Goal: Task Accomplishment & Management: Manage account settings

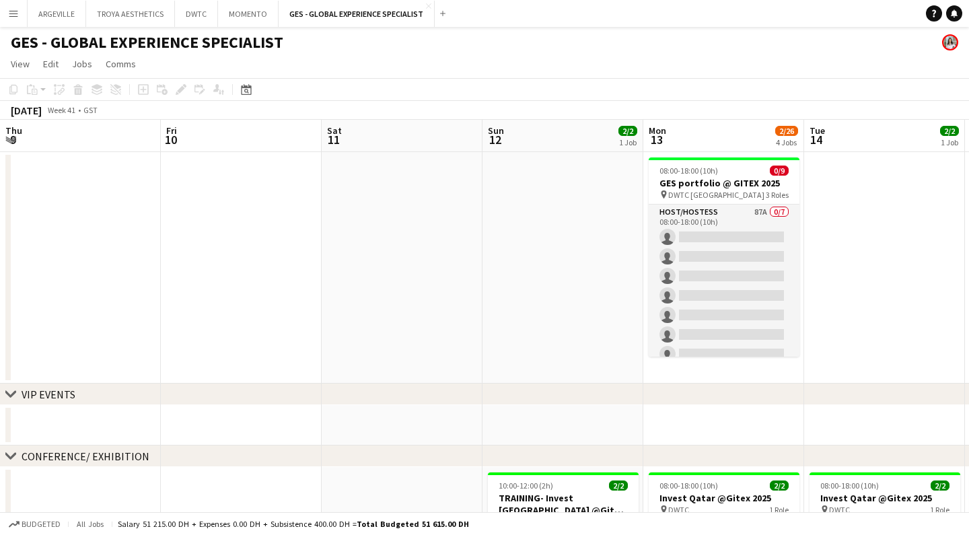
scroll to position [0, 452]
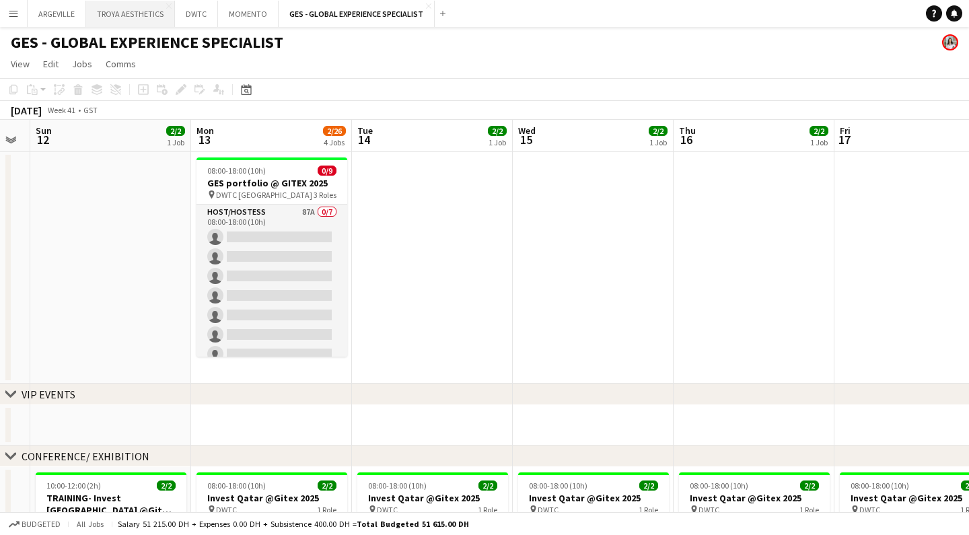
click at [122, 12] on button "TROYA AESTHETICS Close" at bounding box center [130, 14] width 89 height 26
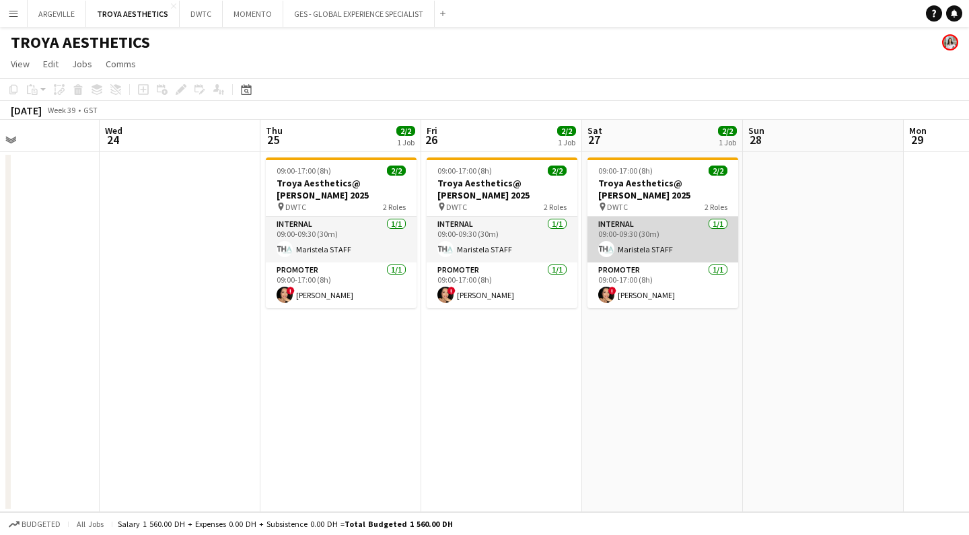
scroll to position [0, 377]
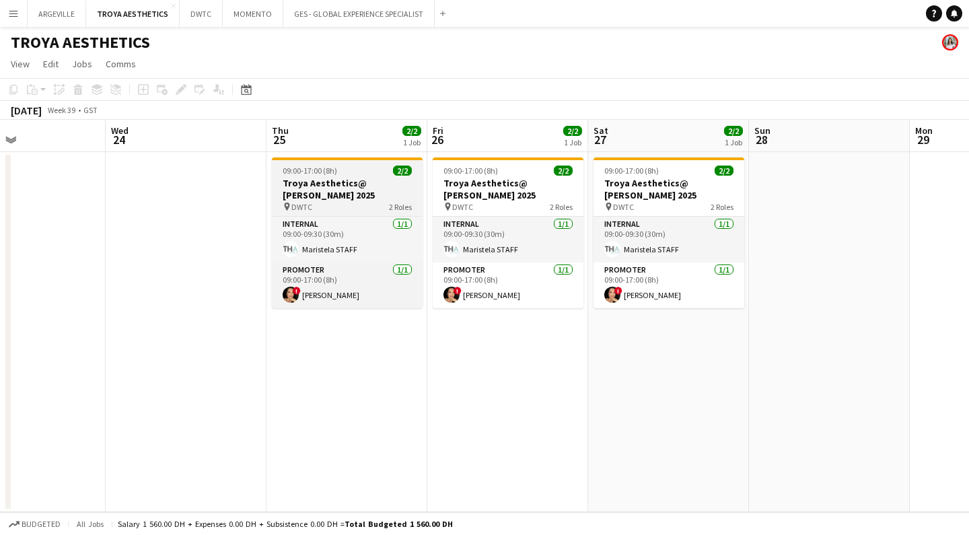
click at [343, 182] on h3 "Troya Aesthetics@ [PERSON_NAME] 2025" at bounding box center [347, 189] width 151 height 24
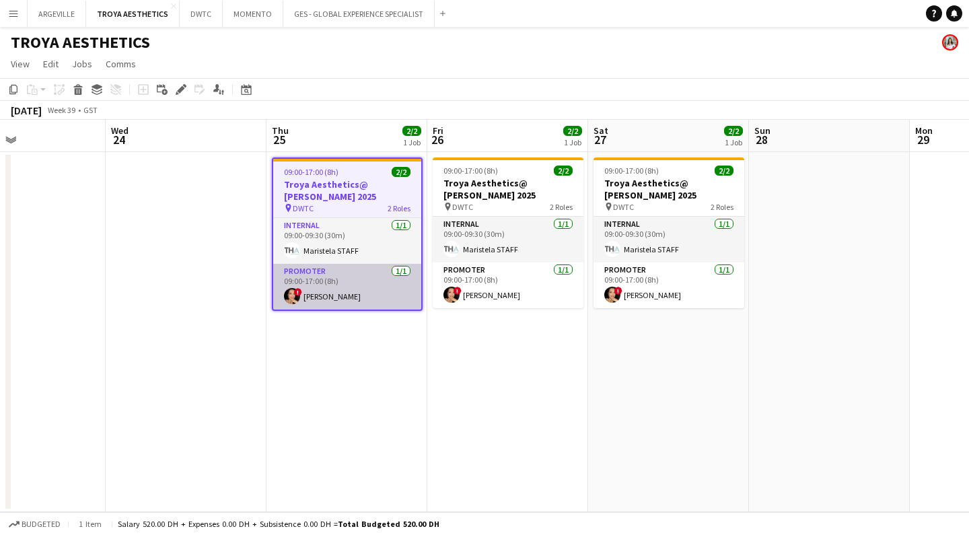
click at [335, 281] on app-card-role "Promoter [DATE] 09:00-17:00 (8h) ! [PERSON_NAME]" at bounding box center [347, 287] width 148 height 46
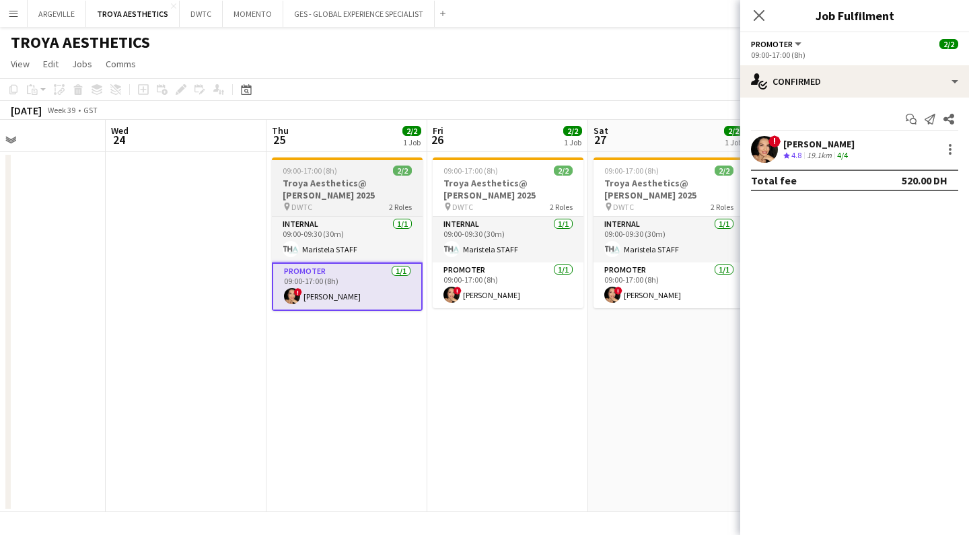
click at [339, 191] on h3 "Troya Aesthetics@ [PERSON_NAME] 2025" at bounding box center [347, 189] width 151 height 24
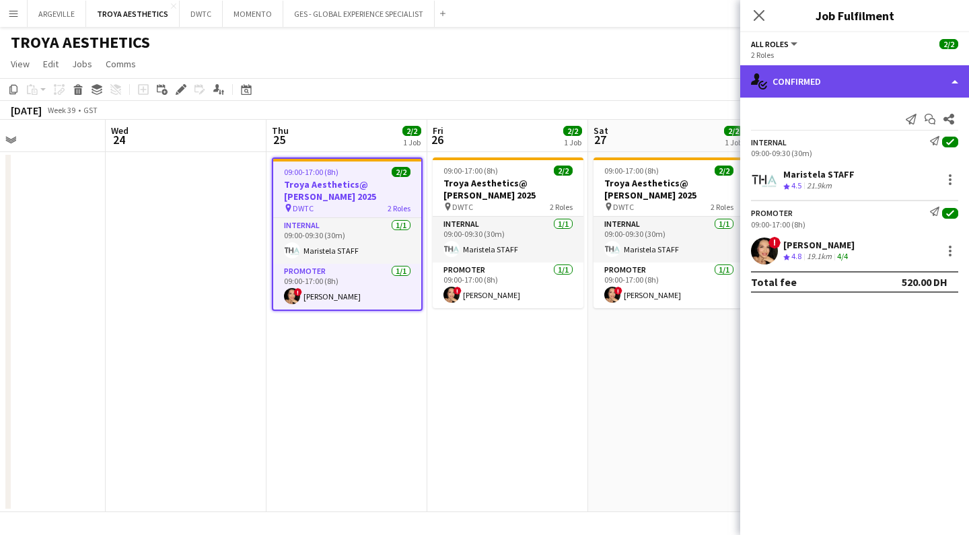
click at [814, 87] on div "single-neutral-actions-check-2 Confirmed" at bounding box center [854, 81] width 229 height 32
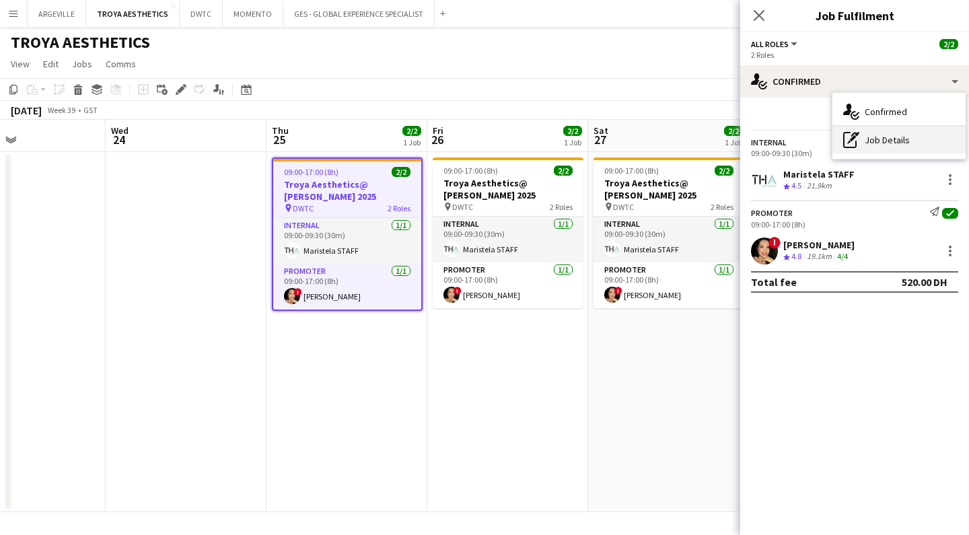
click at [874, 140] on div "pen-write Job Details" at bounding box center [899, 140] width 133 height 27
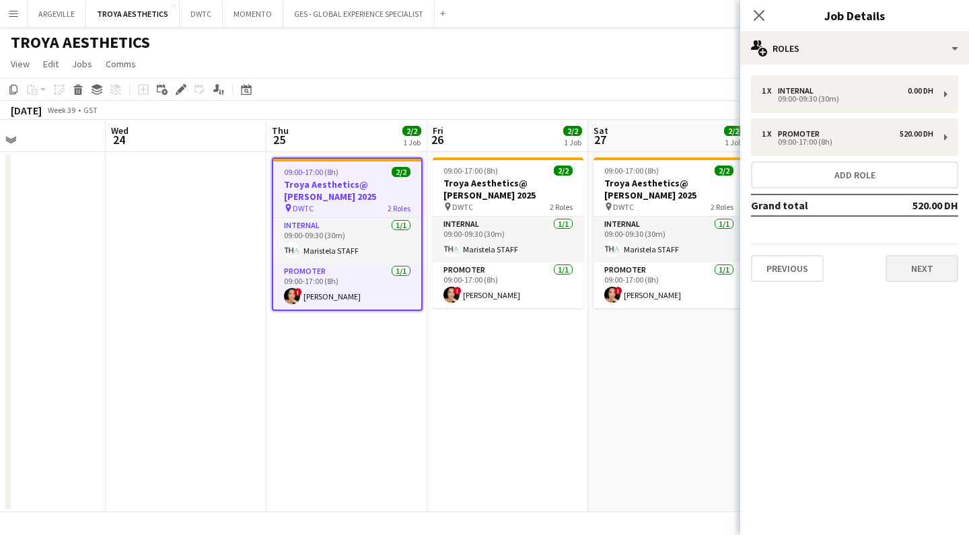
click at [919, 274] on button "Next" at bounding box center [922, 268] width 73 height 27
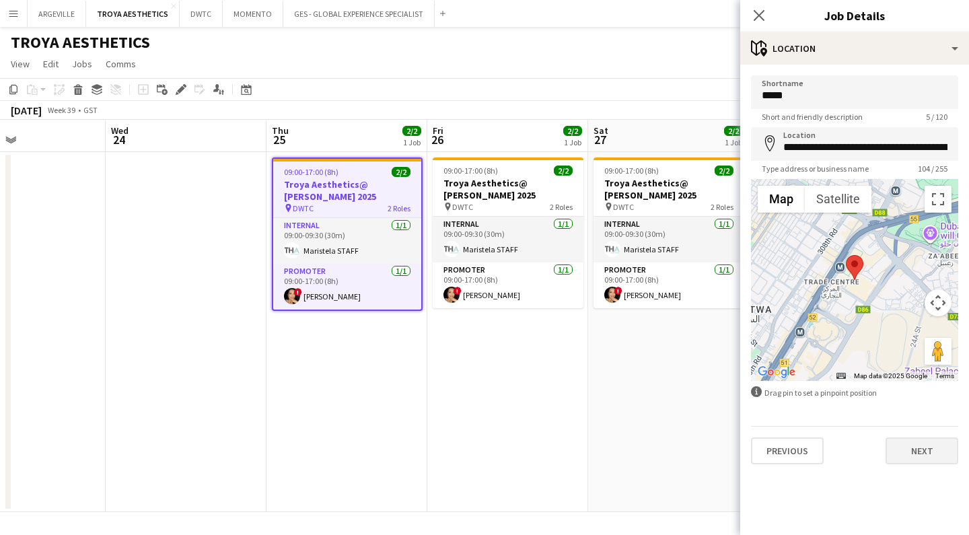
click at [924, 451] on button "Next" at bounding box center [922, 450] width 73 height 27
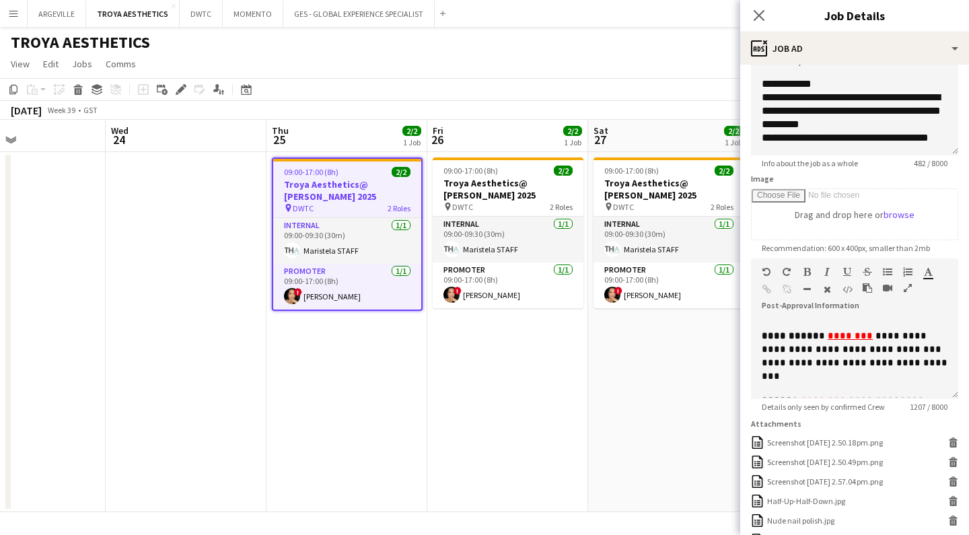
scroll to position [424, 0]
click at [762, 15] on icon "Close pop-in" at bounding box center [758, 15] width 13 height 13
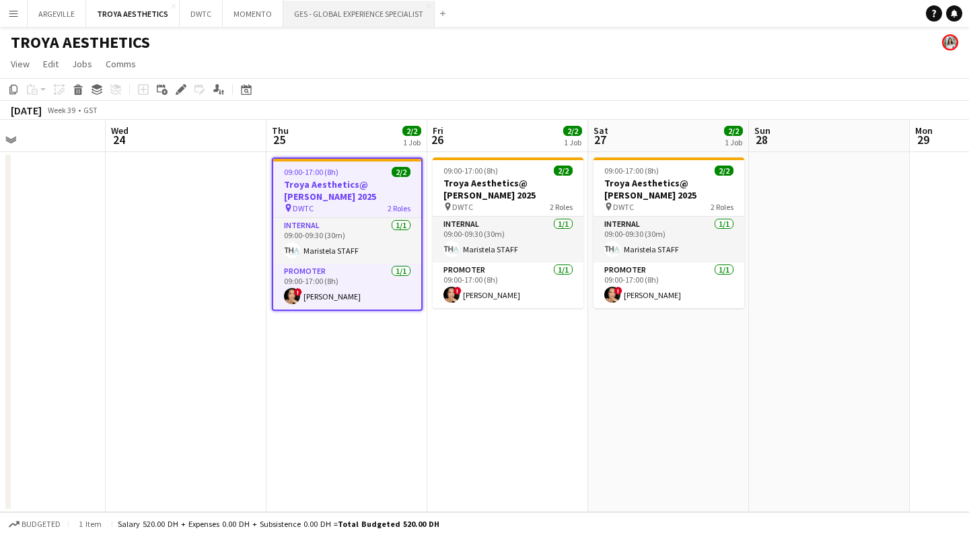
click at [376, 15] on button "GES - GLOBAL EXPERIENCE SPECIALIST Close" at bounding box center [358, 14] width 151 height 26
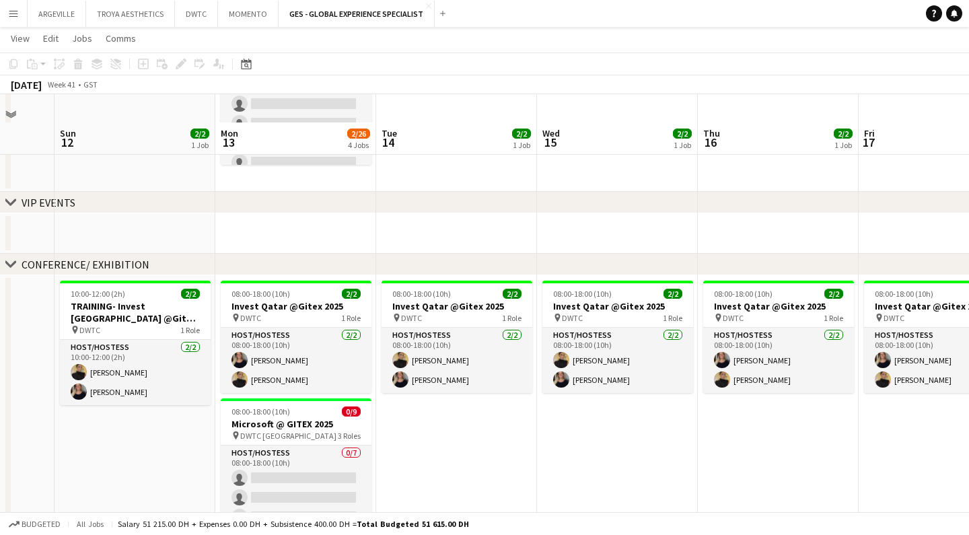
scroll to position [226, 0]
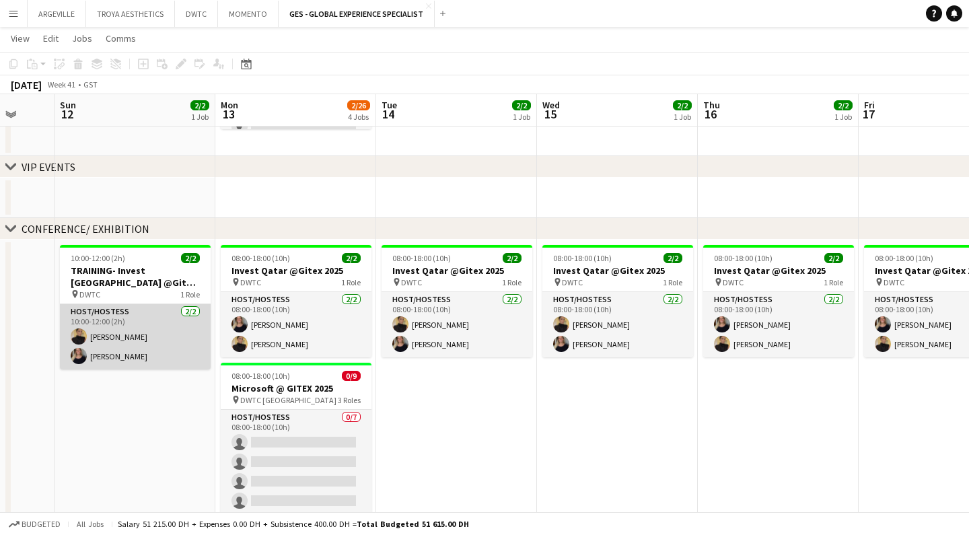
click at [131, 361] on app-card-role "Host/Hostess [DATE] 10:00-12:00 (2h) [PERSON_NAME] [PERSON_NAME]" at bounding box center [135, 336] width 151 height 65
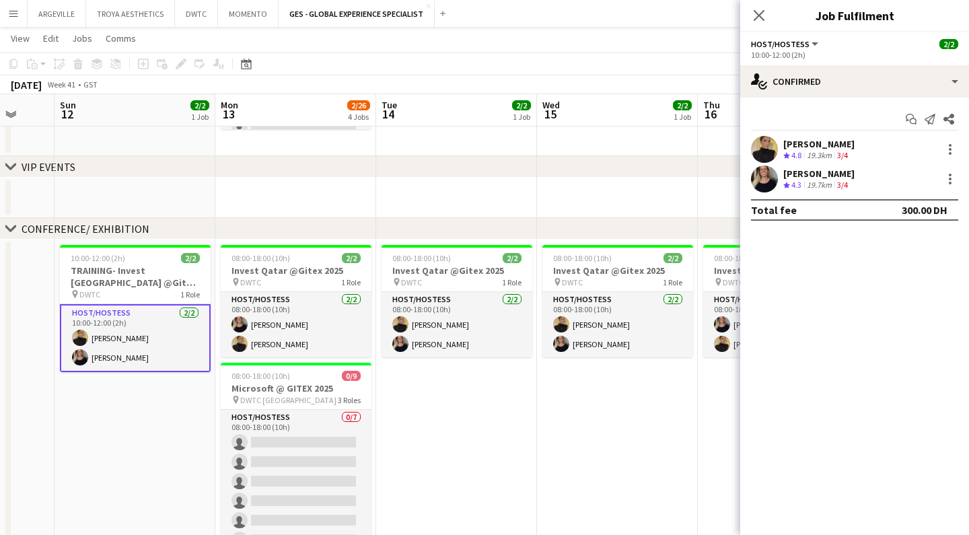
click at [810, 170] on div "[PERSON_NAME]" at bounding box center [818, 174] width 71 height 12
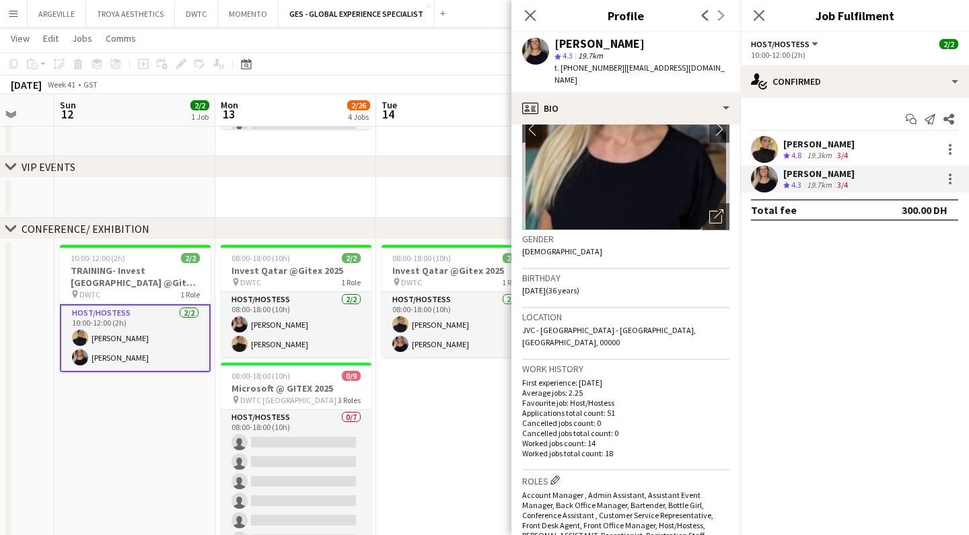
scroll to position [106, 0]
click at [796, 147] on div "[PERSON_NAME]" at bounding box center [818, 144] width 71 height 12
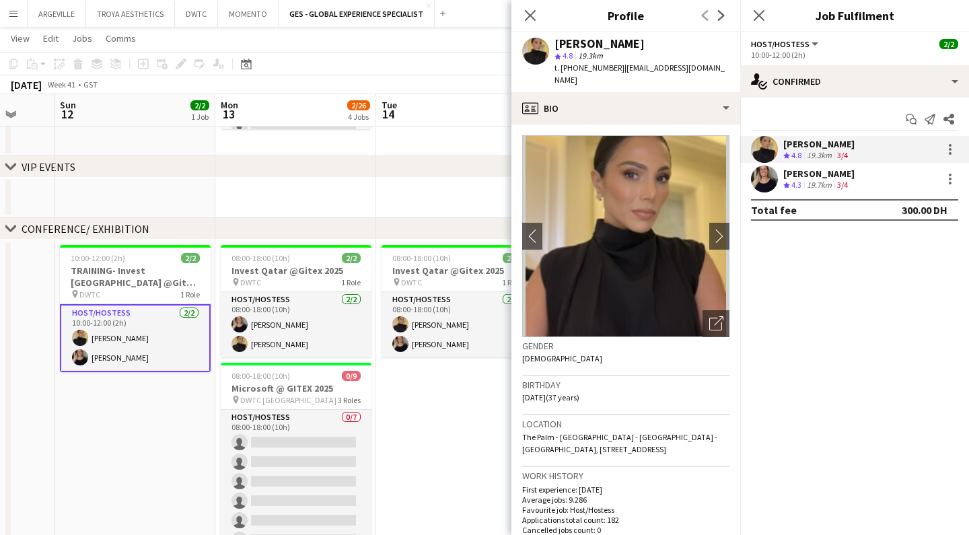
scroll to position [0, 0]
click at [839, 182] on app-skills-label "3/4" at bounding box center [842, 185] width 11 height 10
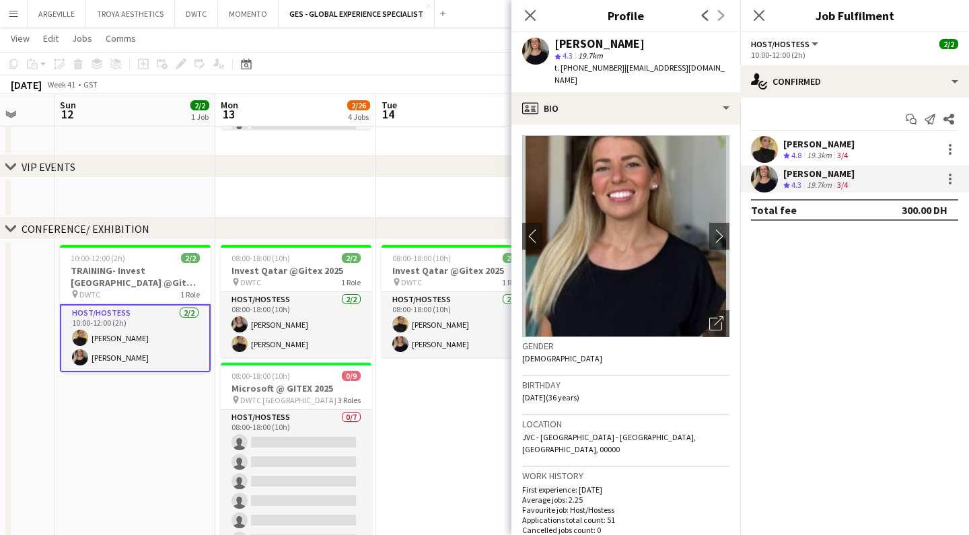
click at [827, 153] on div "19.3km" at bounding box center [819, 155] width 30 height 11
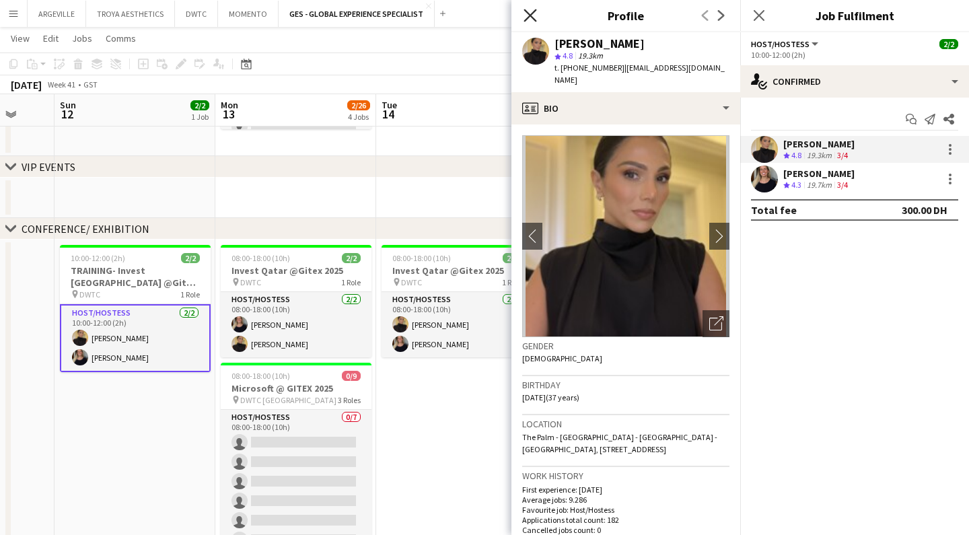
click at [531, 17] on icon at bounding box center [530, 15] width 13 height 13
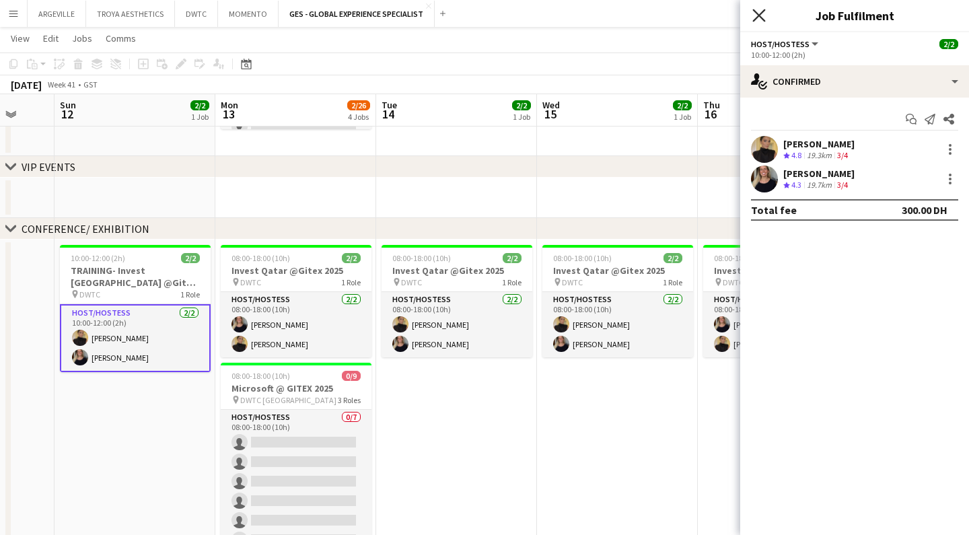
click at [761, 19] on icon "Close pop-in" at bounding box center [758, 15] width 13 height 13
